Goal: Task Accomplishment & Management: Complete application form

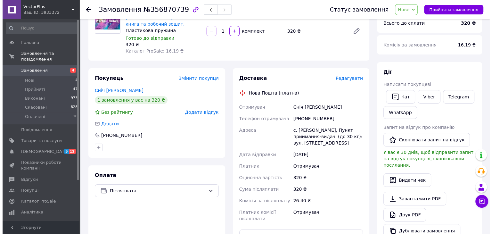
scroll to position [64, 0]
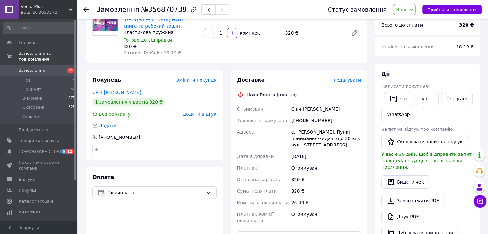
click at [356, 78] on span "Редагувати" at bounding box center [346, 80] width 27 height 5
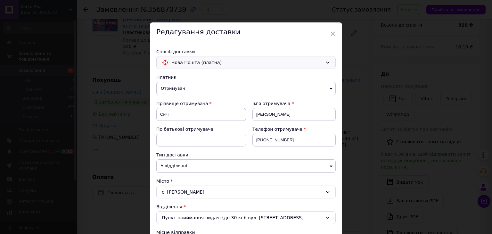
click at [187, 61] on span "Нова Пошта (платна)" at bounding box center [247, 62] width 151 height 7
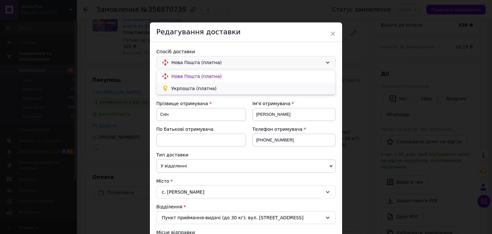
click at [181, 89] on span "Укрпошта (платна)" at bounding box center [251, 88] width 159 height 6
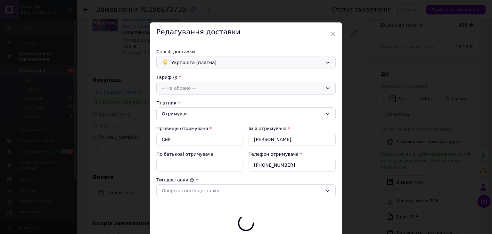
type input "320"
click at [179, 90] on div "-- Не обрано --" at bounding box center [242, 88] width 161 height 7
click at [173, 103] on li "Стандарт" at bounding box center [246, 102] width 179 height 12
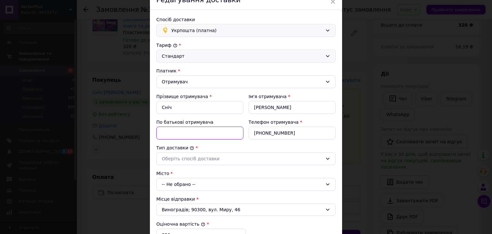
click at [184, 134] on input "По батькові отримувача" at bounding box center [199, 133] width 87 height 13
type input "V"
type input "Михайлівна"
click at [178, 157] on div "Оберіть спосіб доставки" at bounding box center [242, 158] width 161 height 7
click at [177, 173] on li "Склад - склад" at bounding box center [246, 172] width 179 height 12
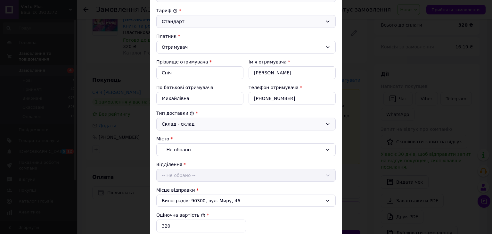
scroll to position [128, 0]
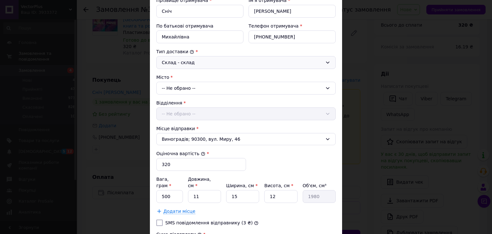
click at [182, 88] on div "-- Не обрано --" at bounding box center [246, 88] width 180 height 13
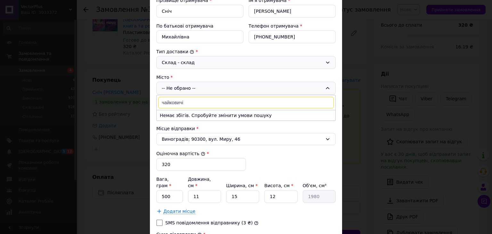
click at [198, 99] on input "чайковичі" at bounding box center [246, 103] width 176 height 12
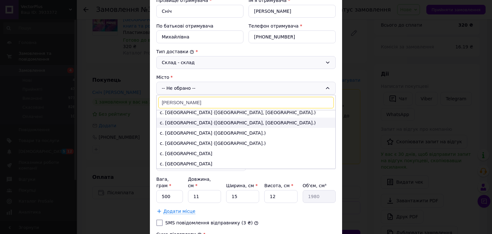
scroll to position [0, 0]
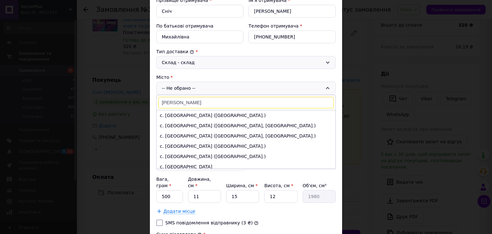
type input "[PERSON_NAME]"
click at [201, 67] on div "Склад - склад" at bounding box center [246, 62] width 180 height 13
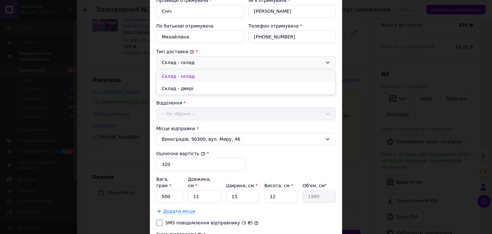
click at [182, 73] on li "Склад - склад" at bounding box center [246, 76] width 179 height 12
click at [180, 114] on div "Відділення -- Не обрано --" at bounding box center [246, 110] width 180 height 21
click at [175, 116] on div "Відділення -- Не обрано --" at bounding box center [246, 110] width 180 height 21
click at [177, 85] on div "-- Не обрано --" at bounding box center [246, 88] width 180 height 13
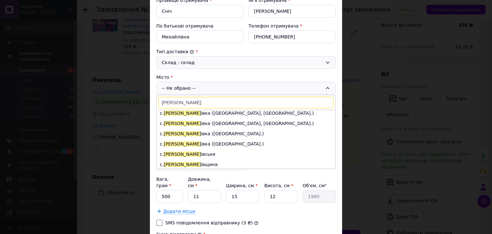
scroll to position [85, 0]
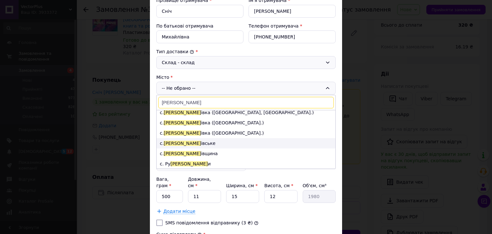
type input "[PERSON_NAME]"
click at [178, 139] on li "с. [GEOGRAPHIC_DATA] івське" at bounding box center [246, 143] width 179 height 10
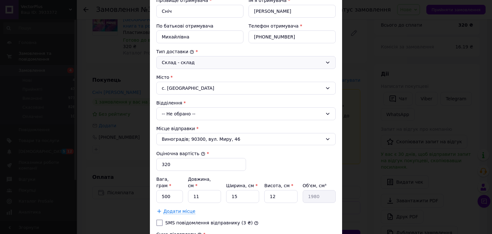
click at [175, 110] on div "-- Не обрано --" at bounding box center [246, 113] width 180 height 13
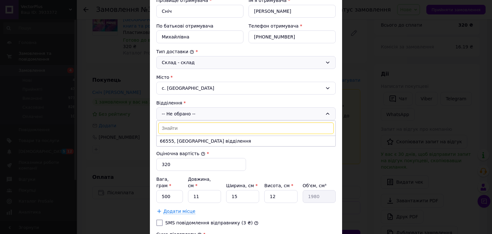
click at [192, 88] on div "с. [GEOGRAPHIC_DATA]" at bounding box center [246, 88] width 180 height 13
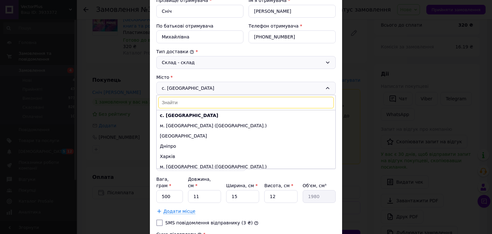
click at [193, 86] on div "с. [GEOGRAPHIC_DATA] с. Чайківське м. [GEOGRAPHIC_DATA] ([GEOGRAPHIC_DATA].) Од…" at bounding box center [246, 88] width 180 height 13
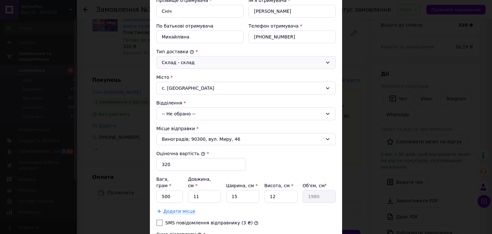
click at [193, 86] on div "с. [GEOGRAPHIC_DATA]" at bounding box center [246, 88] width 180 height 13
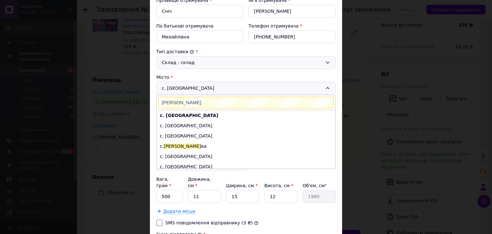
scroll to position [0, 0]
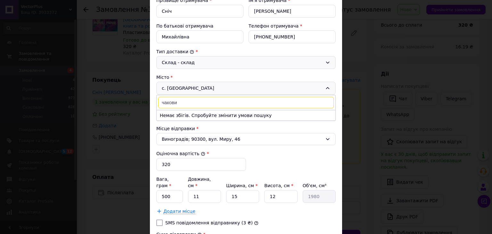
click at [167, 101] on input "чакови" at bounding box center [246, 103] width 176 height 12
click at [192, 101] on input "чайкови" at bounding box center [246, 103] width 176 height 12
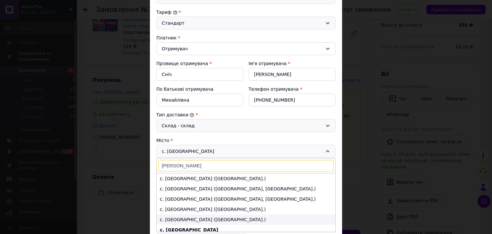
scroll to position [64, 0]
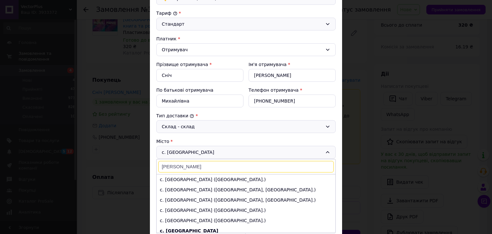
type input "[PERSON_NAME]"
click at [191, 152] on div "с. Чайківське [PERSON_NAME] с. [GEOGRAPHIC_DATA] ([GEOGRAPHIC_DATA].) с. [GEOGR…" at bounding box center [246, 152] width 180 height 13
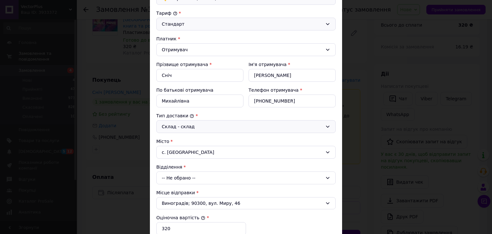
click at [199, 149] on div "с. [GEOGRAPHIC_DATA]" at bounding box center [246, 152] width 180 height 13
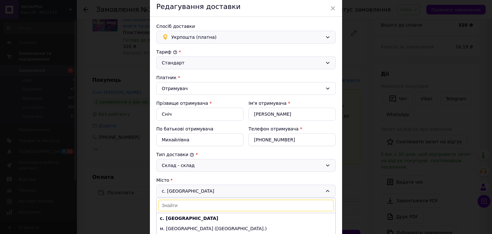
scroll to position [0, 0]
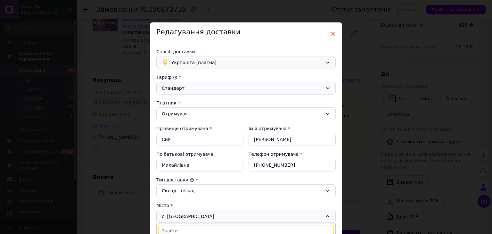
click at [331, 32] on span "×" at bounding box center [333, 33] width 6 height 11
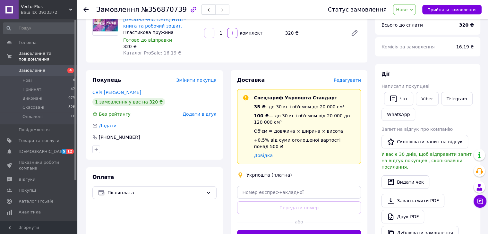
click at [350, 78] on span "Редагувати" at bounding box center [346, 80] width 27 height 5
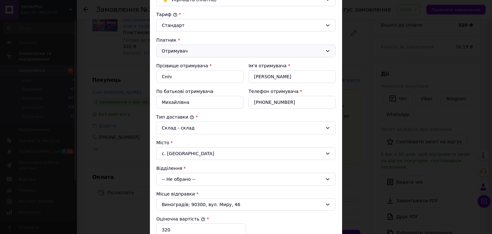
scroll to position [64, 0]
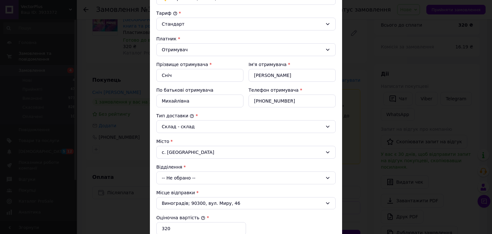
click at [201, 150] on div "с. [GEOGRAPHIC_DATA]" at bounding box center [246, 152] width 180 height 13
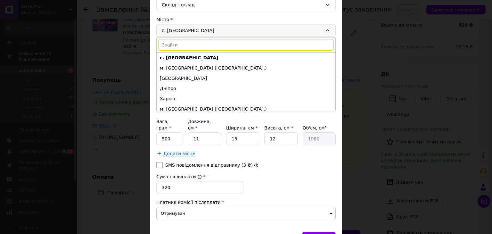
scroll to position [192, 0]
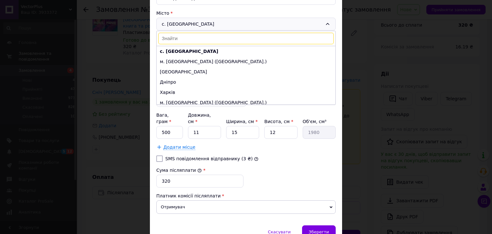
click at [183, 39] on input at bounding box center [246, 39] width 176 height 12
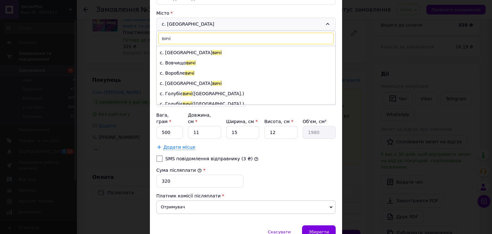
scroll to position [2276, 0]
click at [160, 36] on input "вичі" at bounding box center [246, 39] width 176 height 12
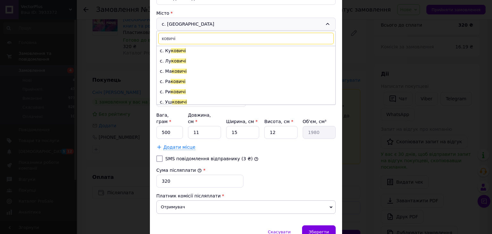
scroll to position [0, 0]
type input "ковичі"
click at [298, 20] on div "с. Чайківське ковичі с. Я ковичі с. Ку ковичі с. [PERSON_NAME] Ма ковичі с. Ра …" at bounding box center [246, 24] width 180 height 13
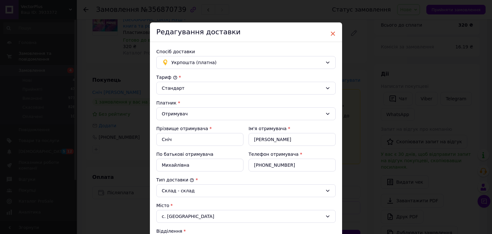
click at [332, 33] on span "×" at bounding box center [333, 33] width 6 height 11
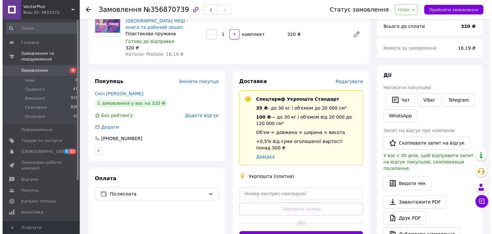
scroll to position [64, 0]
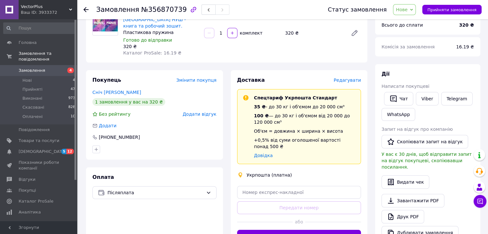
click at [349, 78] on span "Редагувати" at bounding box center [346, 80] width 27 height 5
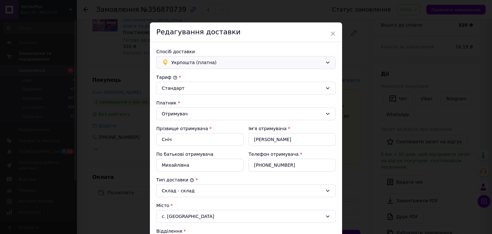
click at [229, 61] on span "Укрпошта (платна)" at bounding box center [247, 62] width 151 height 7
click at [195, 77] on span "Нова Пошта (платна)" at bounding box center [251, 76] width 159 height 6
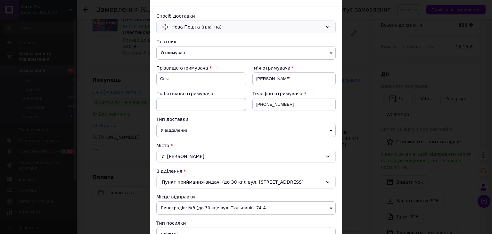
scroll to position [96, 0]
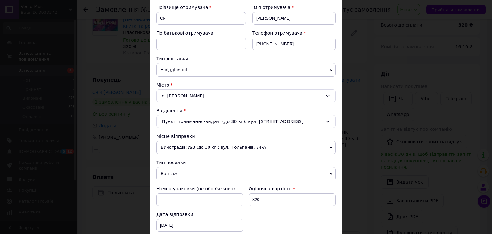
click at [197, 94] on div "с. [PERSON_NAME]" at bounding box center [246, 95] width 180 height 13
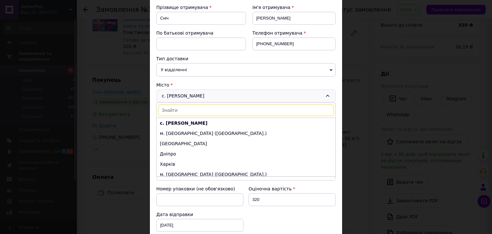
scroll to position [0, 0]
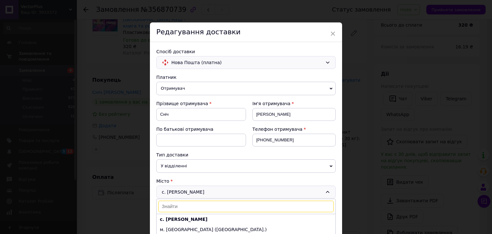
click at [186, 62] on span "Нова Пошта (платна)" at bounding box center [247, 62] width 151 height 7
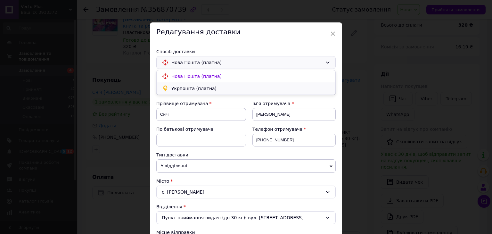
click at [184, 87] on span "Укрпошта (платна)" at bounding box center [251, 88] width 159 height 6
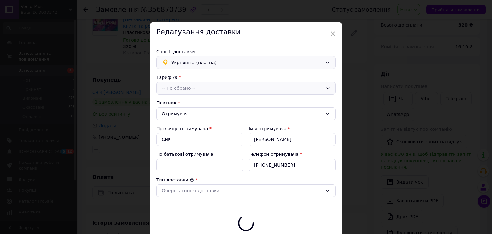
type input "320"
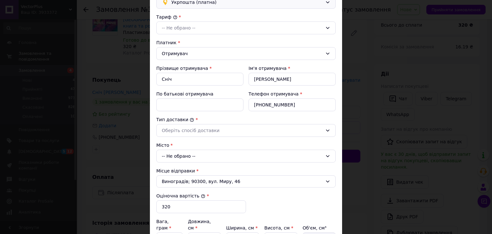
scroll to position [64, 0]
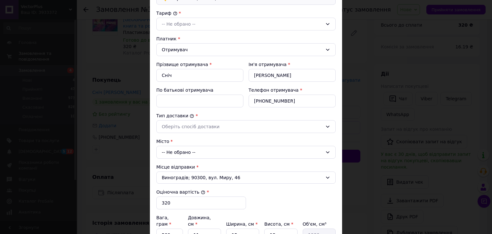
click at [185, 148] on div "-- Не обрано --" at bounding box center [246, 152] width 180 height 13
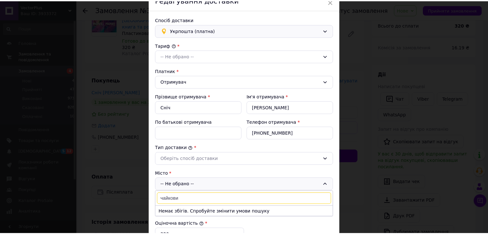
scroll to position [0, 0]
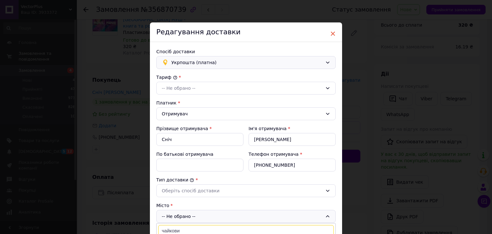
type input "чайкови"
click at [332, 32] on span "×" at bounding box center [333, 33] width 6 height 11
